Goal: Navigation & Orientation: Understand site structure

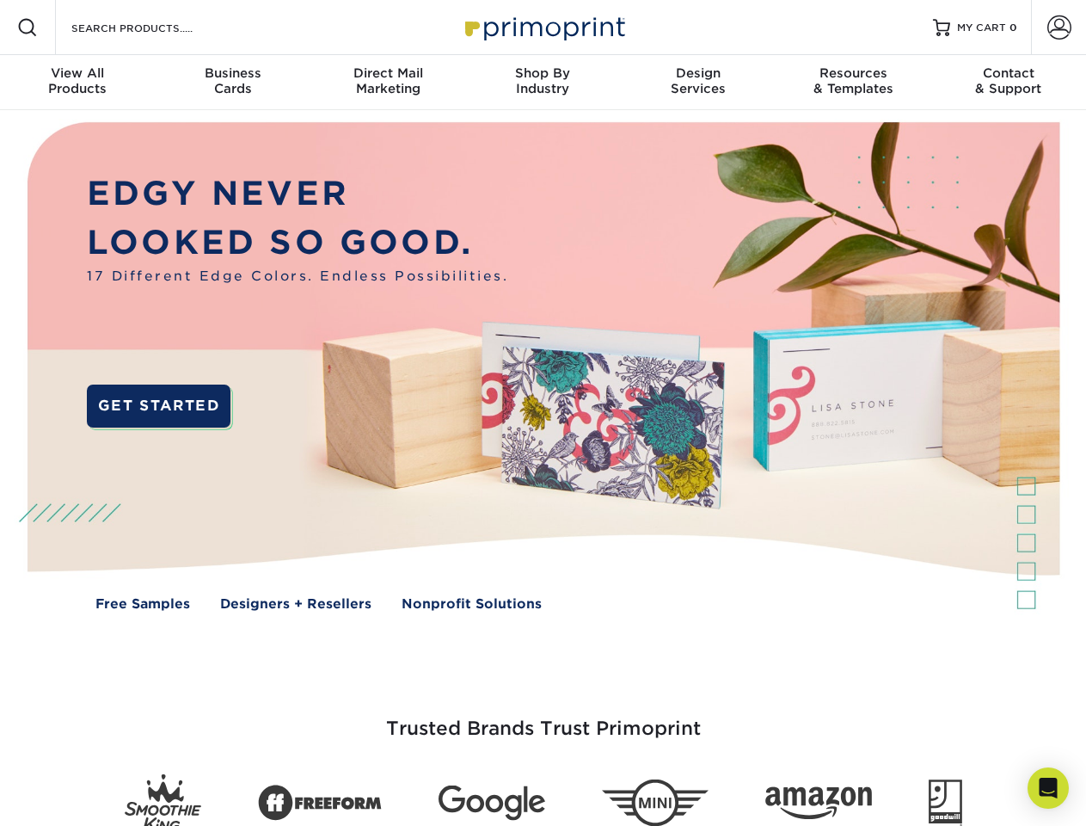
click at [543, 413] on img at bounding box center [542, 379] width 1075 height 538
click at [28, 28] on span at bounding box center [27, 27] width 21 height 21
click at [1059, 28] on span at bounding box center [1060, 27] width 24 height 24
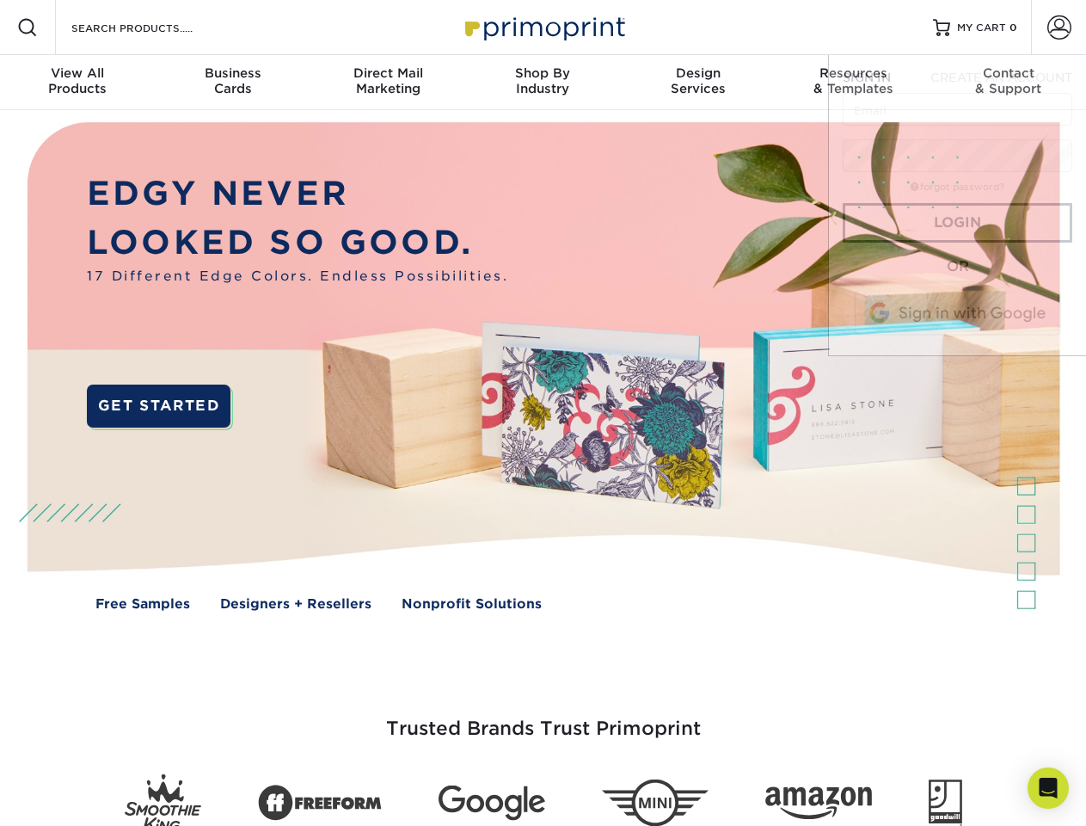
click at [77, 83] on div "View All Products" at bounding box center [77, 80] width 155 height 31
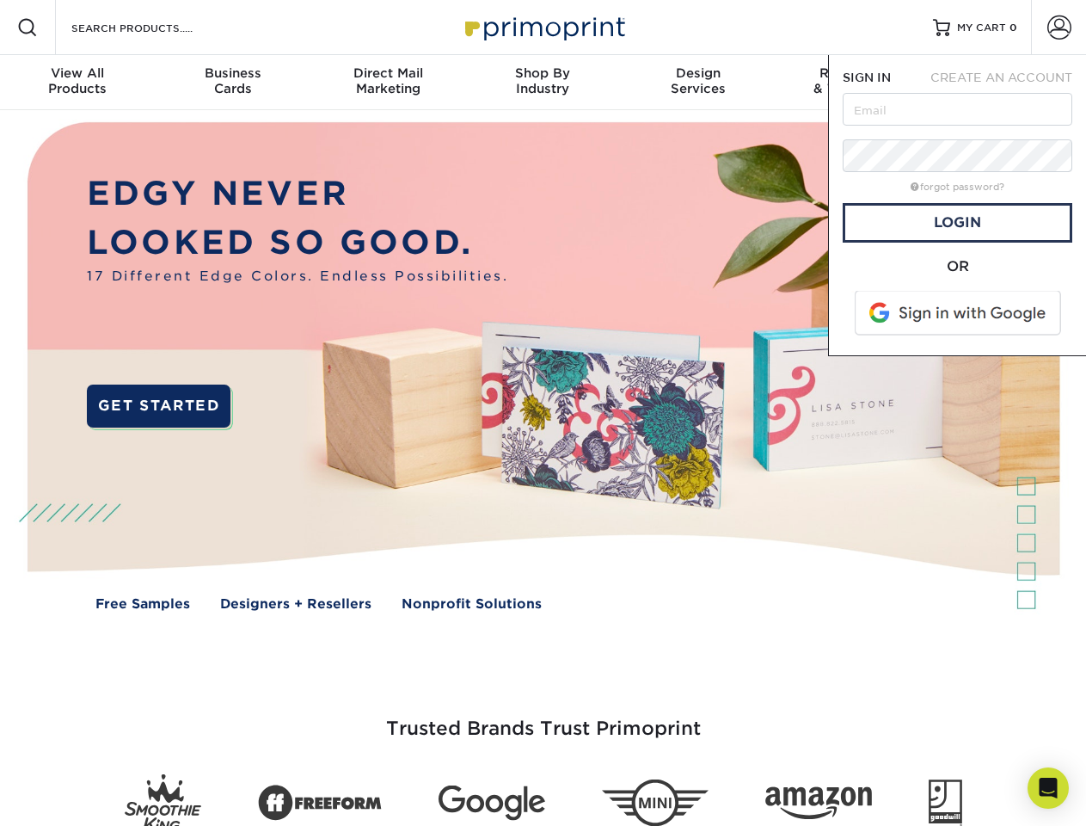
click at [232, 83] on div "Business Cards" at bounding box center [232, 80] width 155 height 31
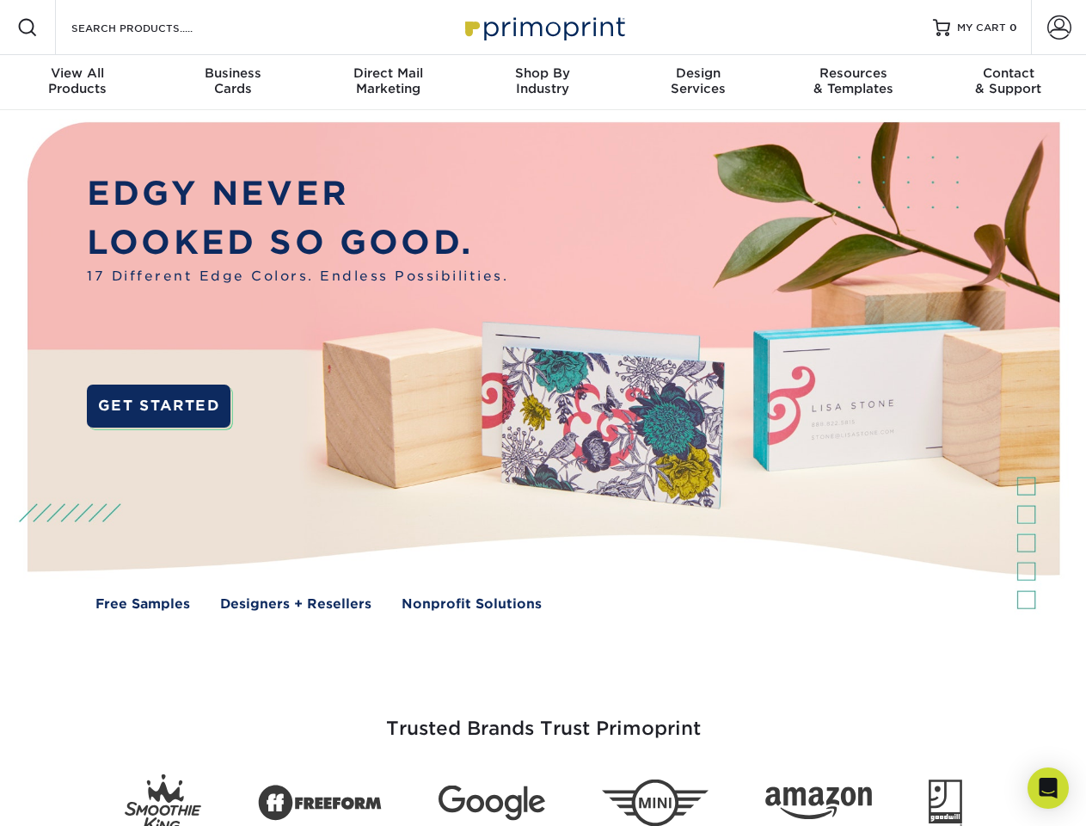
click at [388, 83] on div "Direct Mail Marketing" at bounding box center [387, 80] width 155 height 31
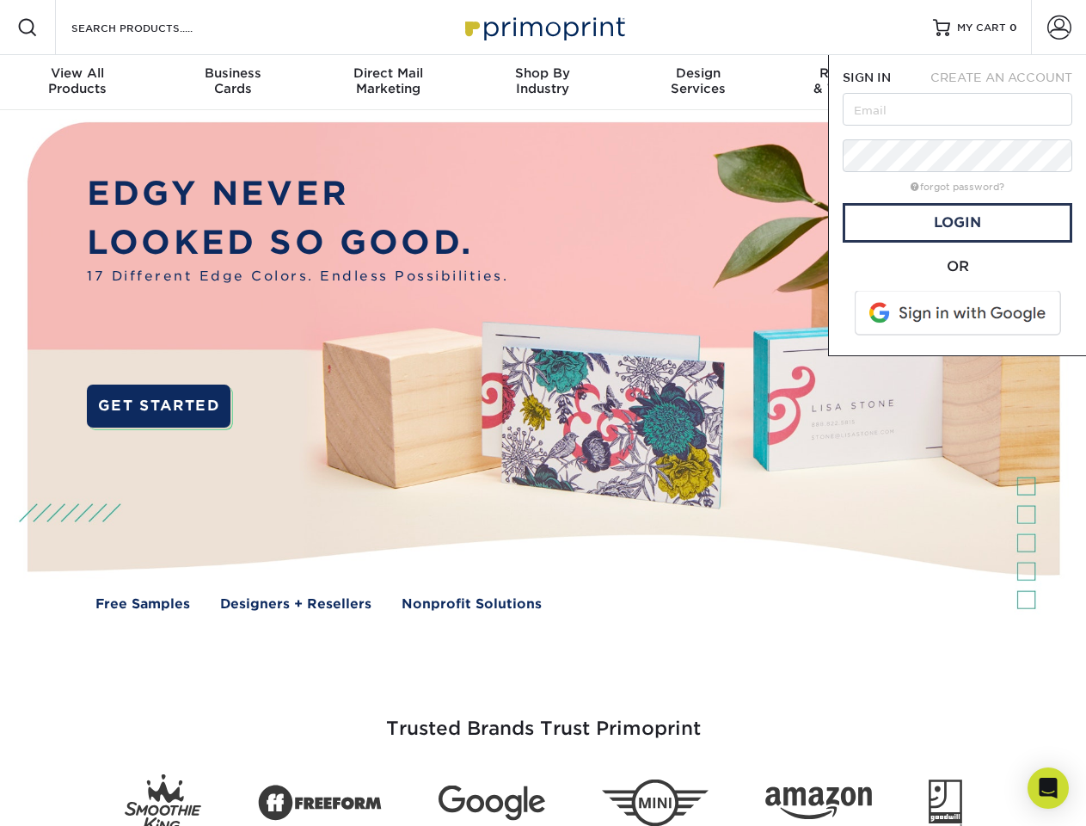
click at [543, 83] on div "Shop By Industry" at bounding box center [542, 80] width 155 height 31
click at [698, 83] on div "Design Services" at bounding box center [698, 80] width 155 height 31
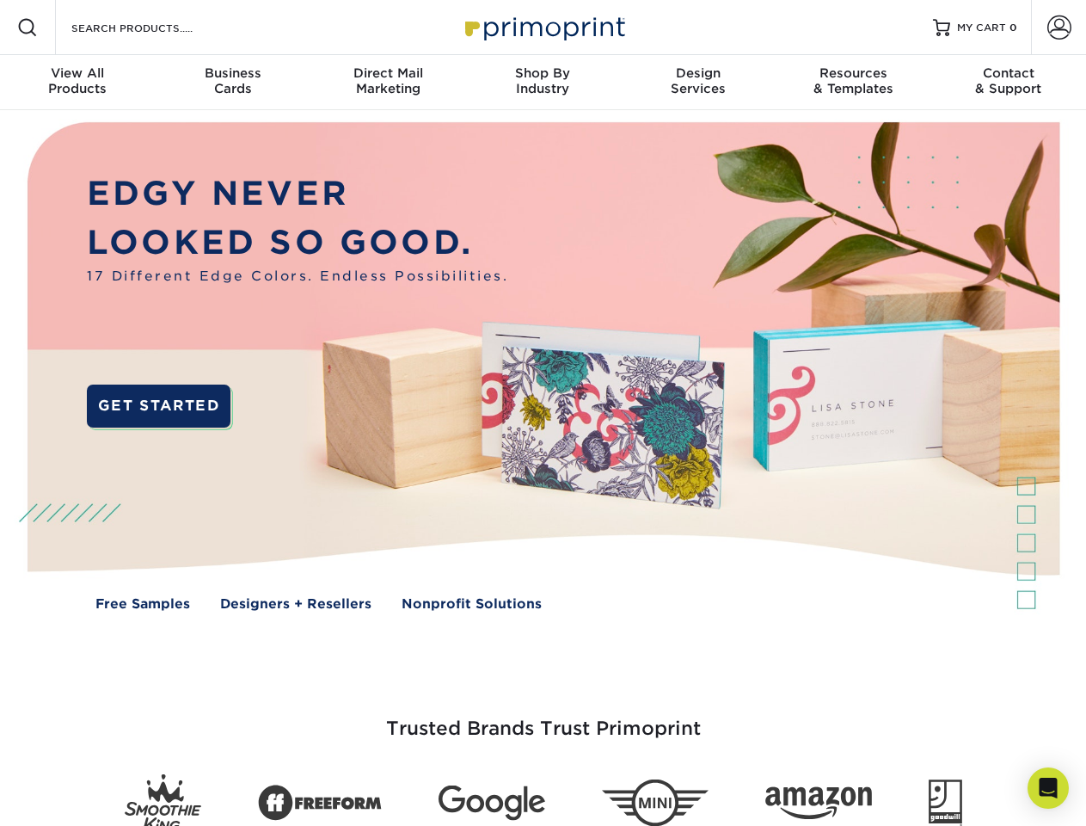
click at [853, 83] on span "SIGN IN" at bounding box center [867, 78] width 48 height 14
click at [1009, 83] on div "Contact & Support" at bounding box center [1008, 80] width 155 height 31
